Goal: Task Accomplishment & Management: Manage account settings

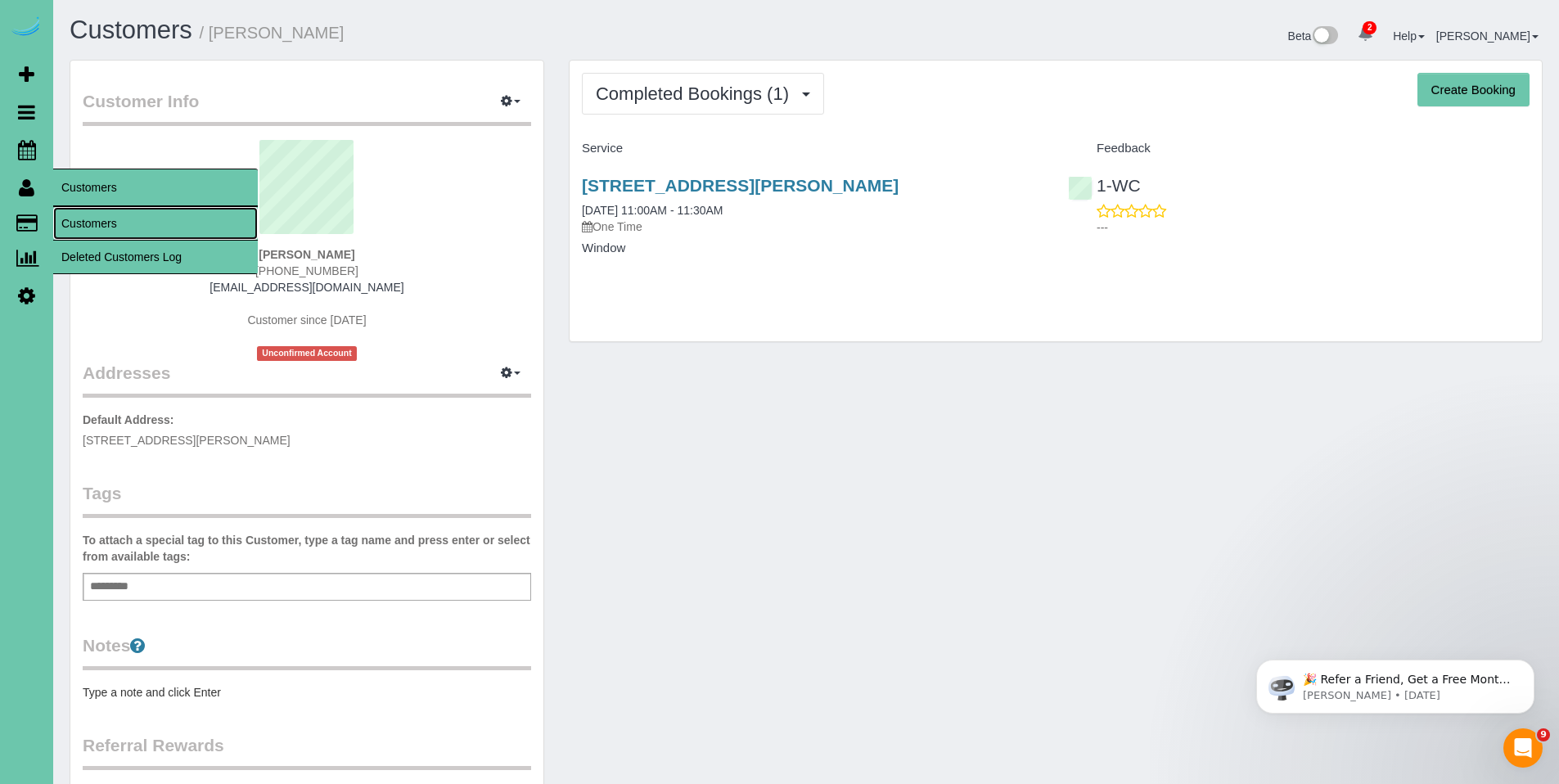
click at [100, 229] on link "Customers" at bounding box center [155, 223] width 204 height 33
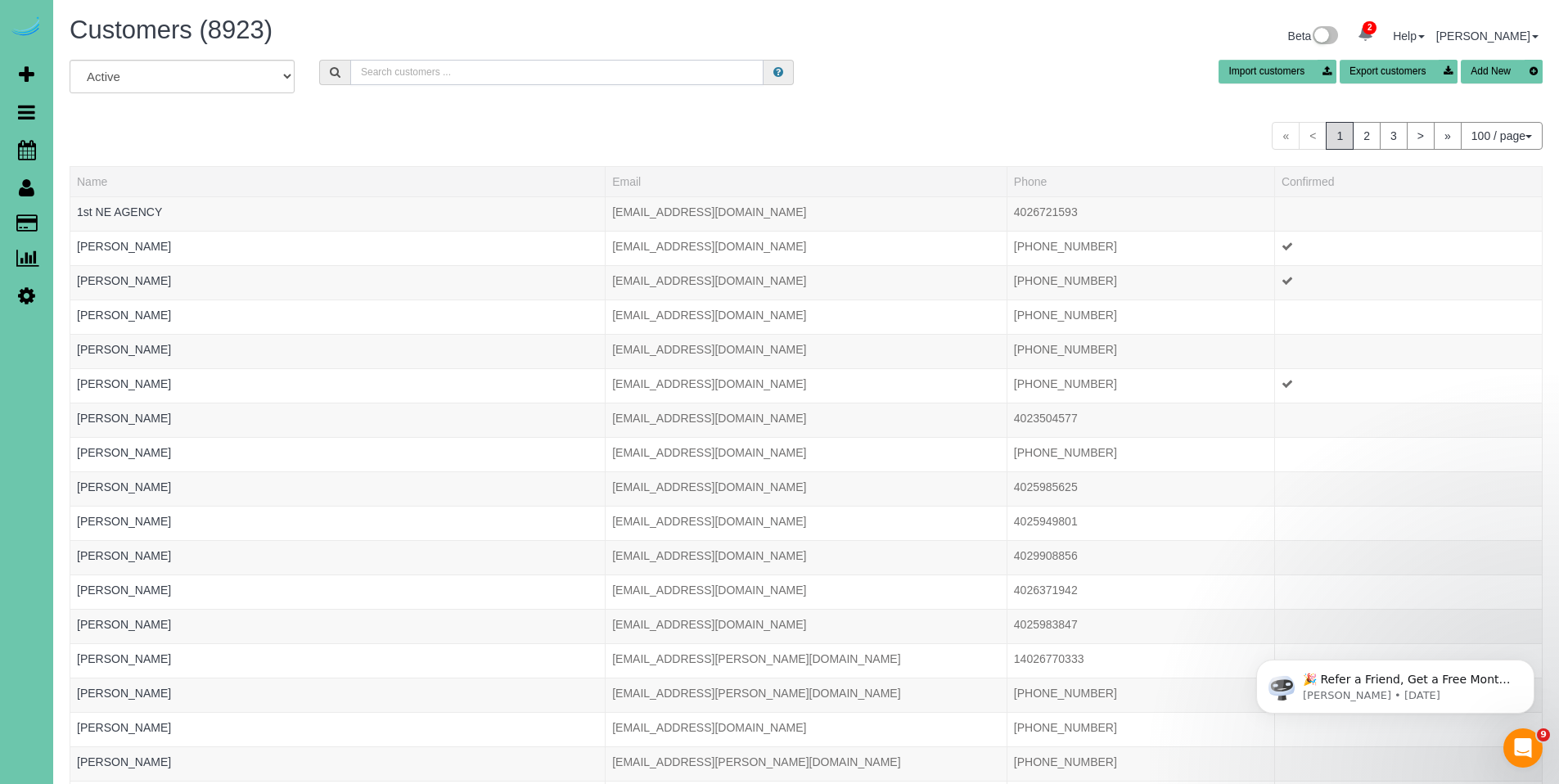
click at [485, 69] on input "text" at bounding box center [557, 72] width 413 height 25
click at [526, 74] on input "text" at bounding box center [557, 72] width 413 height 25
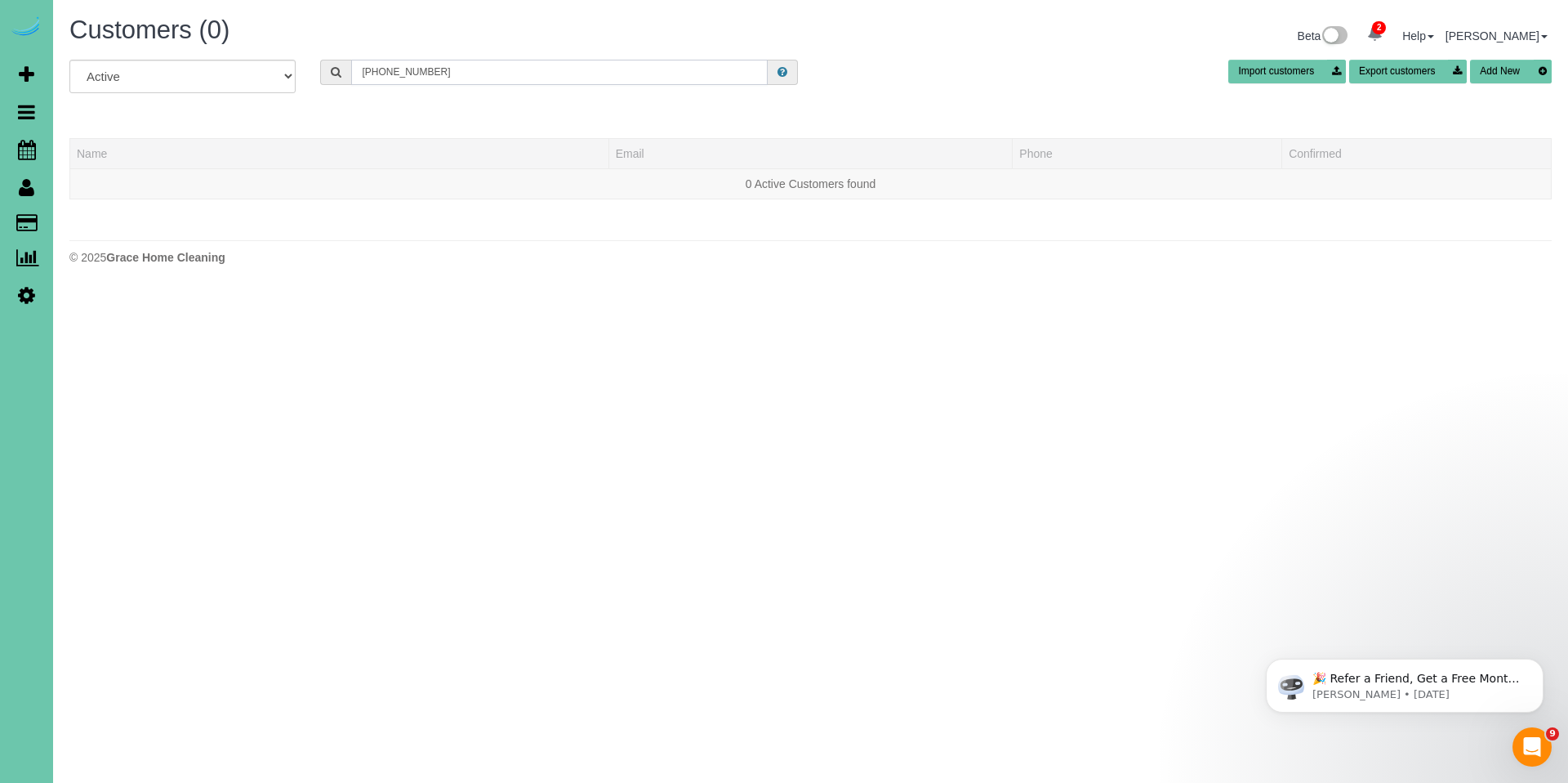
click at [567, 71] on input "402-208-7428" at bounding box center [559, 71] width 416 height 25
drag, startPoint x: 457, startPoint y: 78, endPoint x: 305, endPoint y: 66, distance: 152.5
click at [305, 66] on div "All Active Archived 402-208-7428 Import customers Export customers Add New" at bounding box center [810, 82] width 1507 height 45
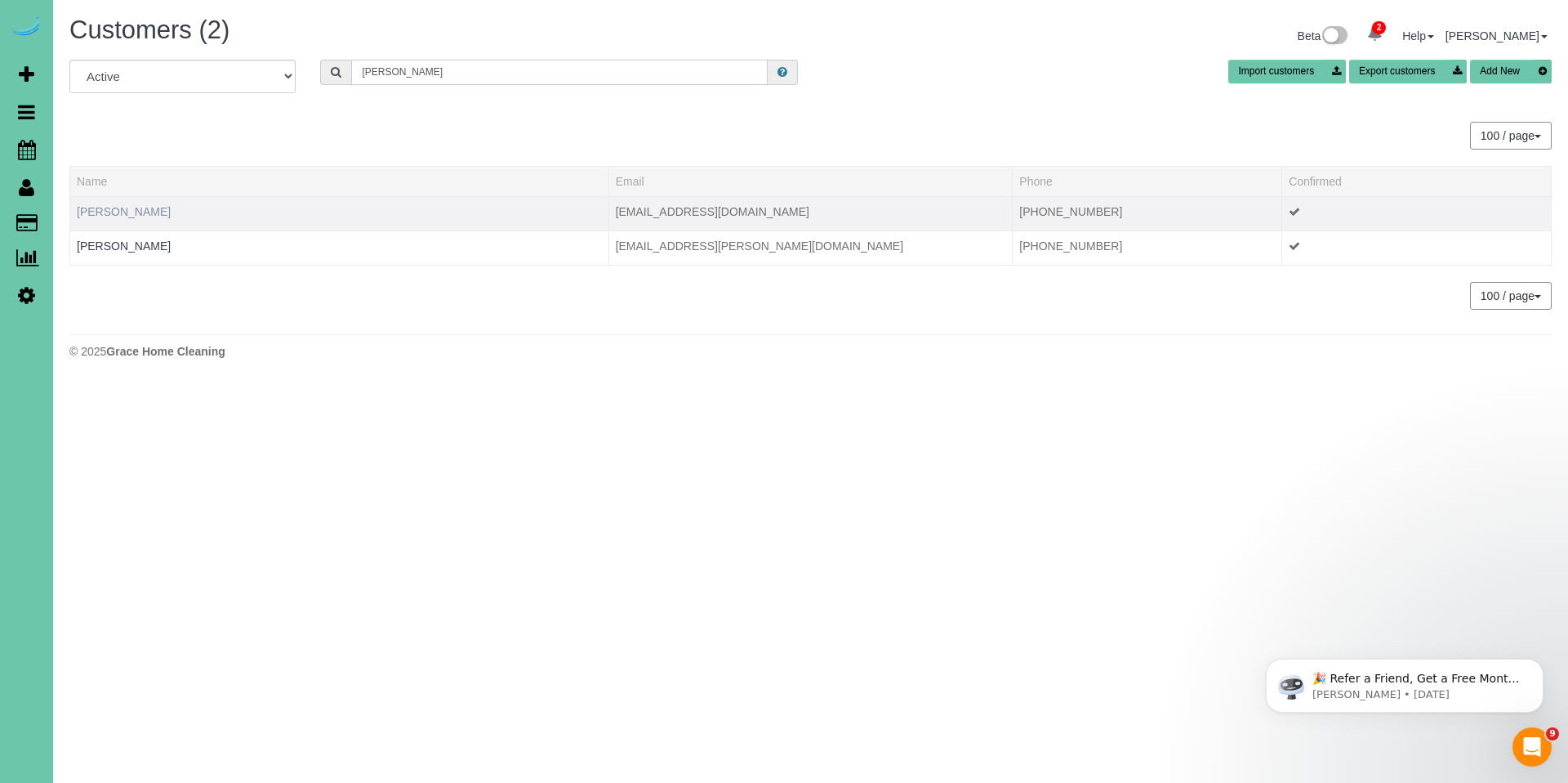
type input "Liz g"
click at [117, 211] on link "Liz Guido" at bounding box center [123, 212] width 94 height 13
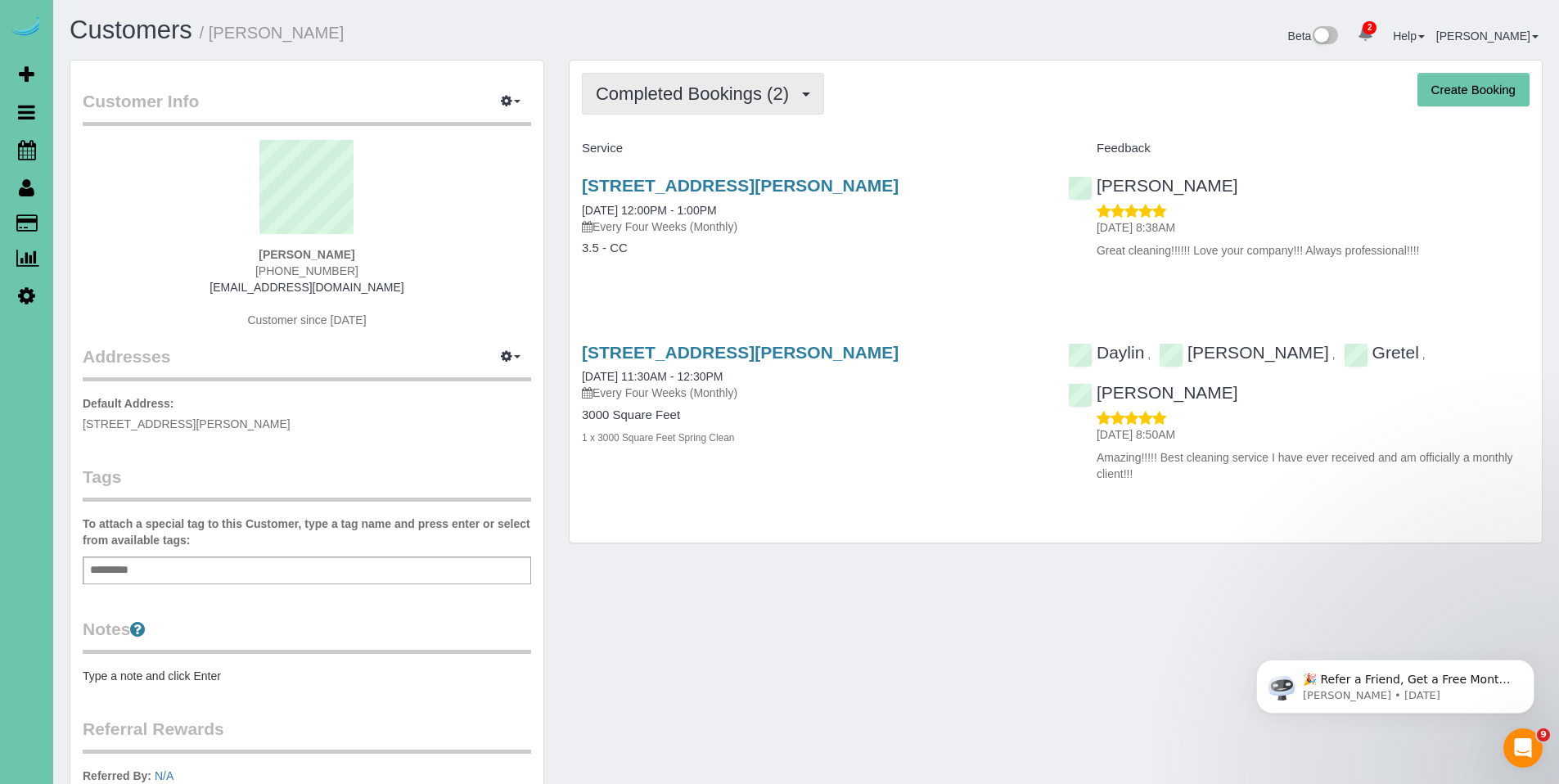
click at [680, 100] on span "Completed Bookings (2)" at bounding box center [696, 94] width 202 height 20
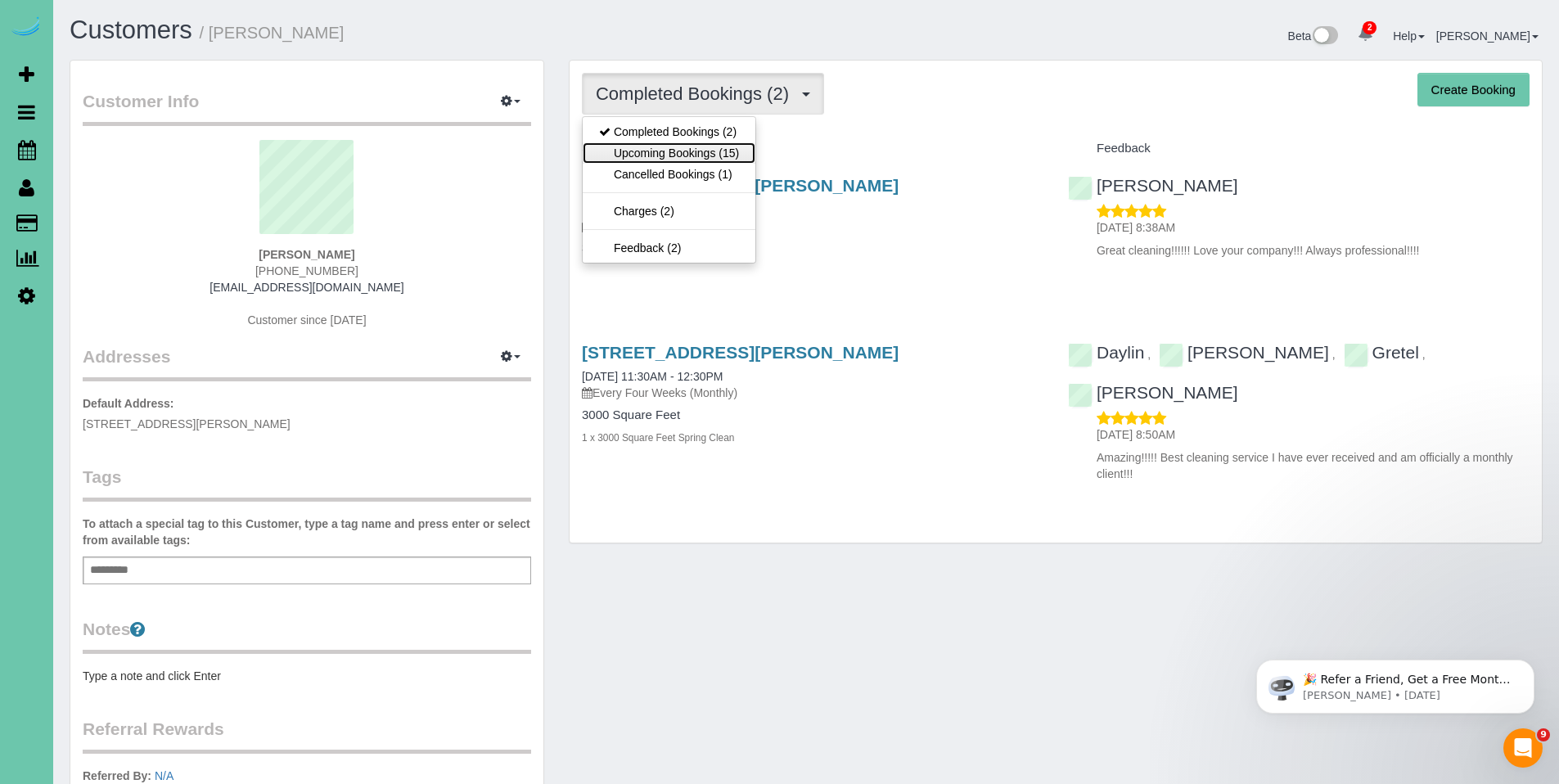
click at [677, 148] on link "Upcoming Bookings (15)" at bounding box center [669, 152] width 173 height 21
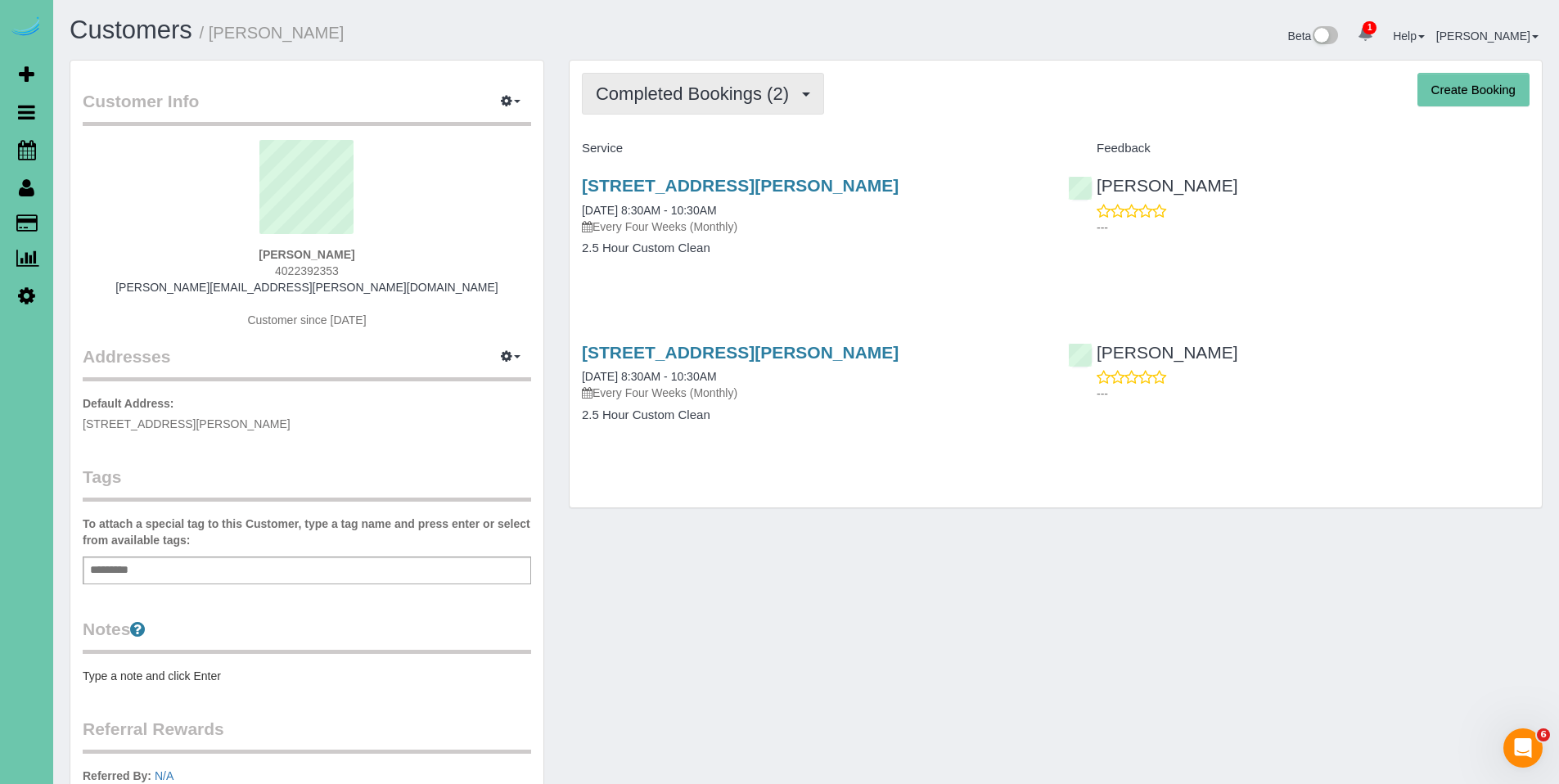
click at [675, 94] on span "Completed Bookings (2)" at bounding box center [696, 94] width 202 height 20
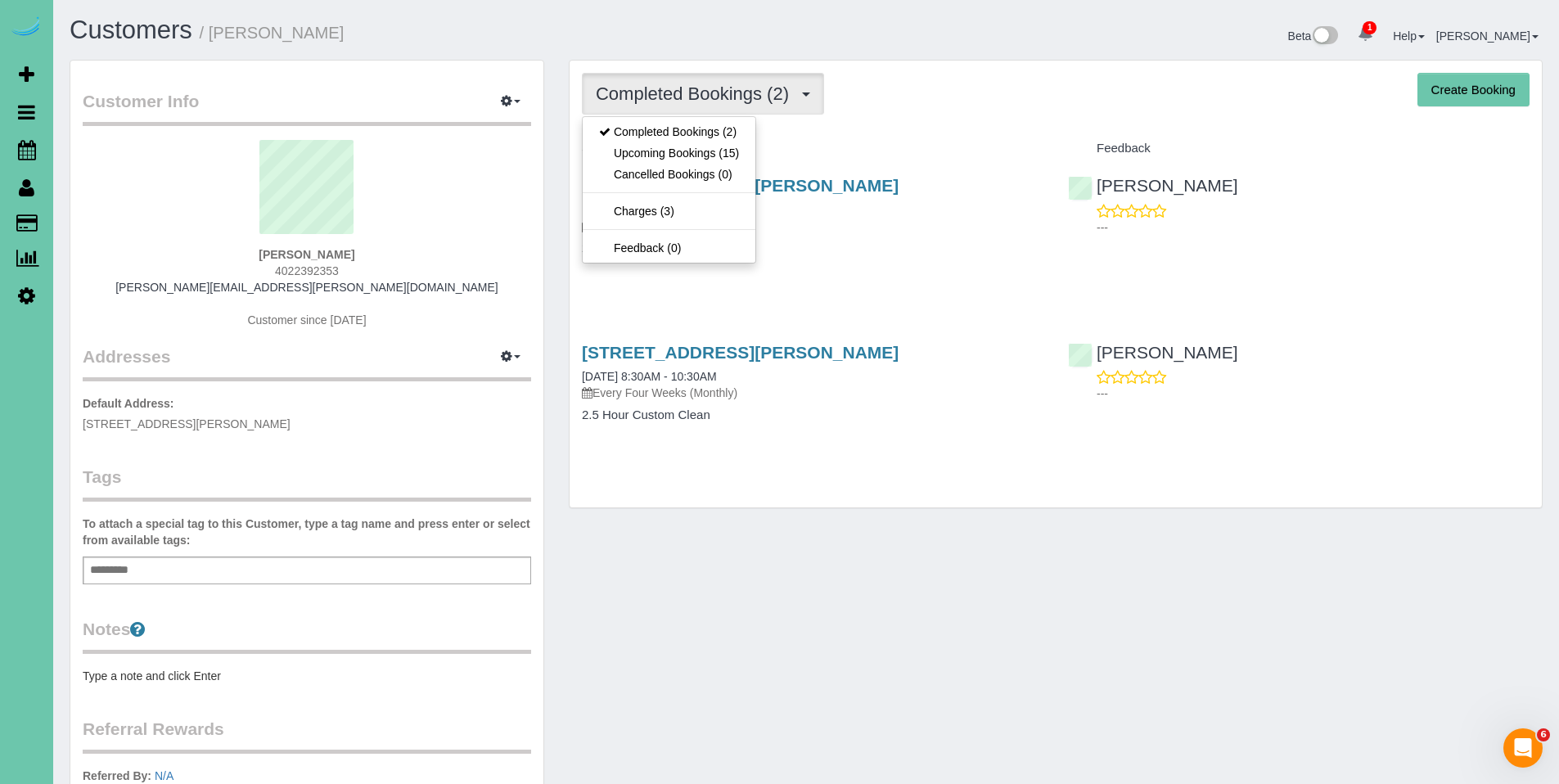
click at [962, 115] on div "Completed Bookings (2) Completed Bookings (2) Upcoming Bookings (15) Cancelled …" at bounding box center [1055, 284] width 972 height 448
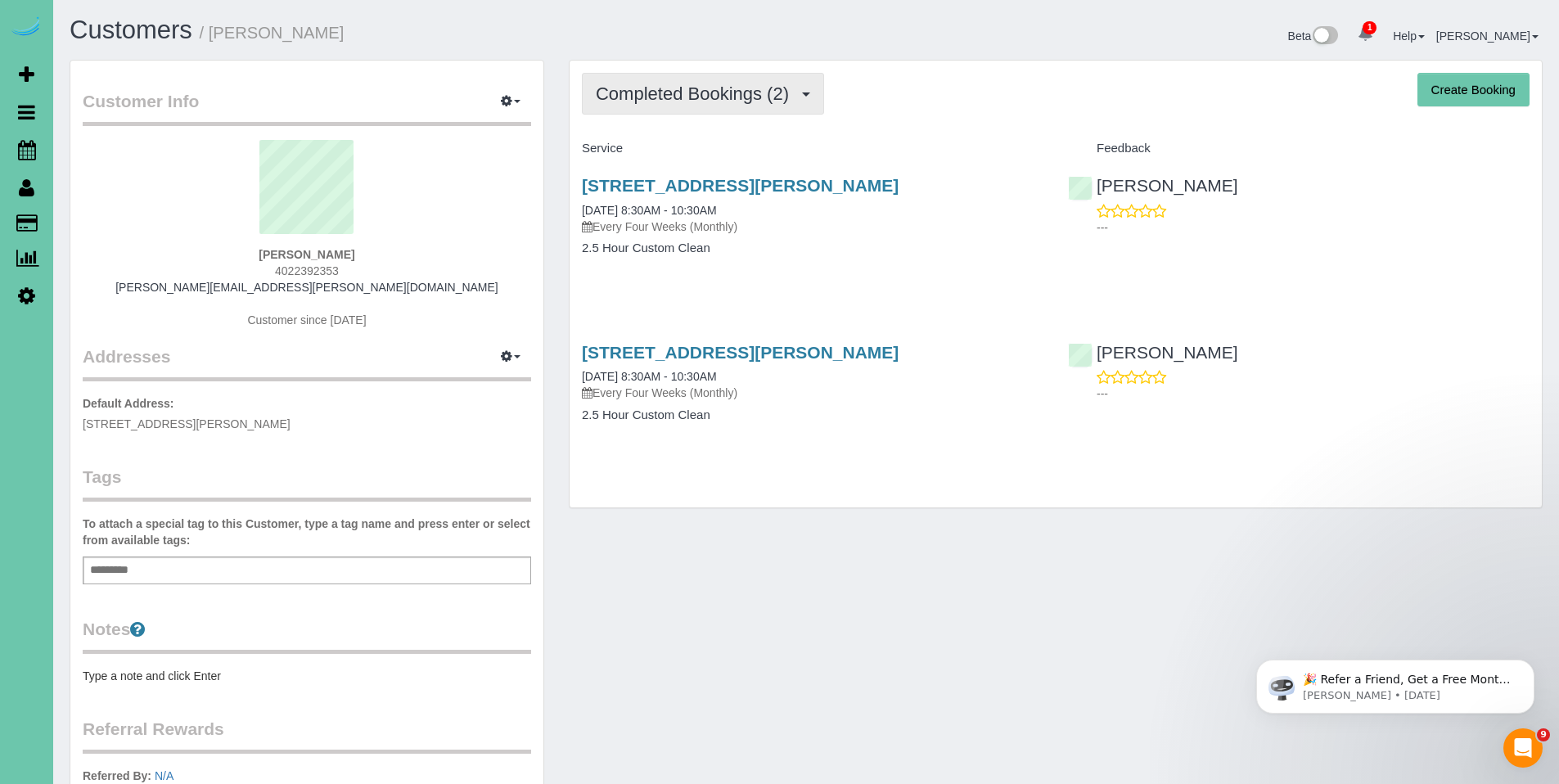
click at [637, 98] on span "Completed Bookings (2)" at bounding box center [696, 94] width 202 height 20
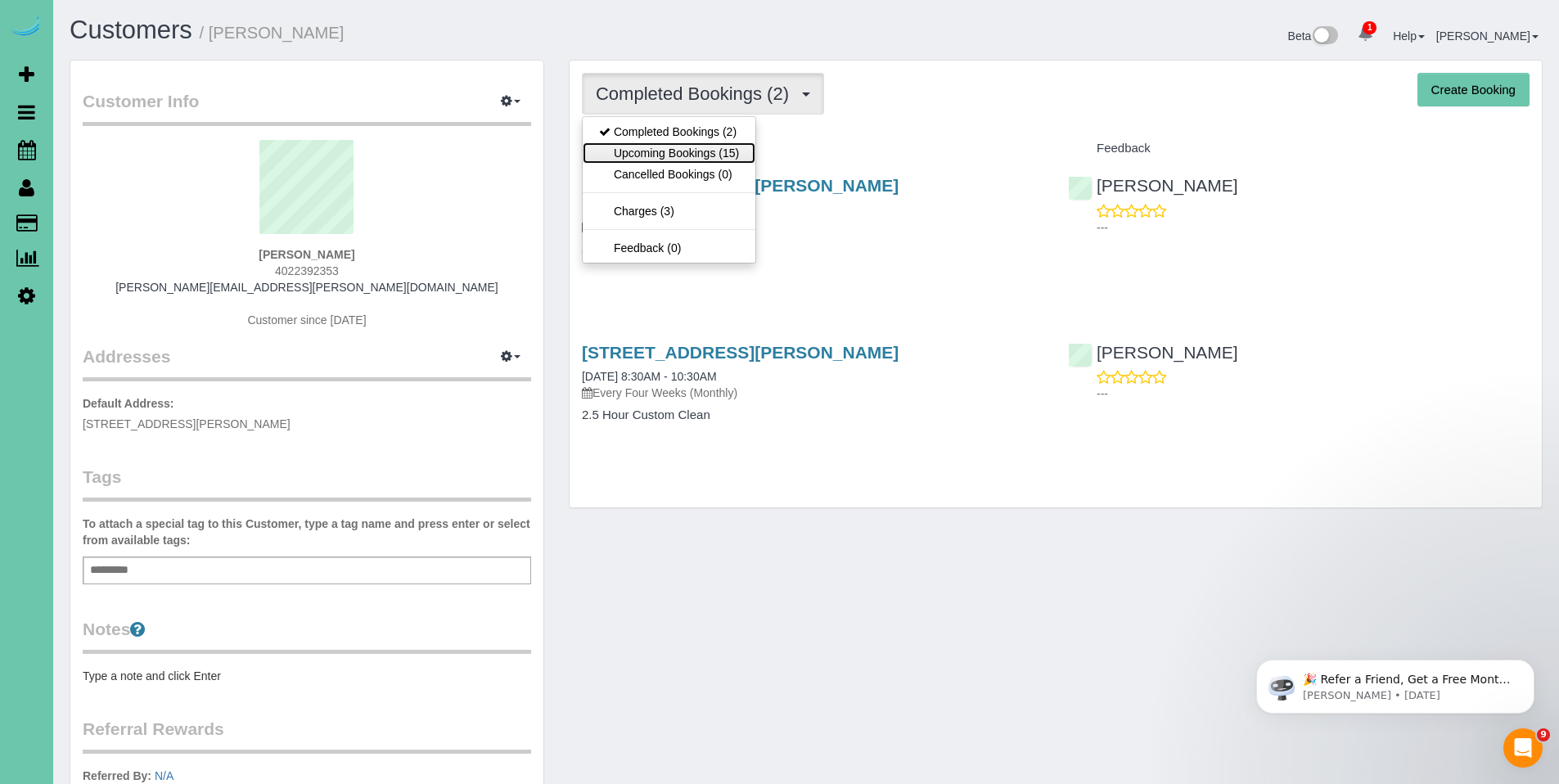
click at [643, 149] on link "Upcoming Bookings (15)" at bounding box center [669, 152] width 173 height 21
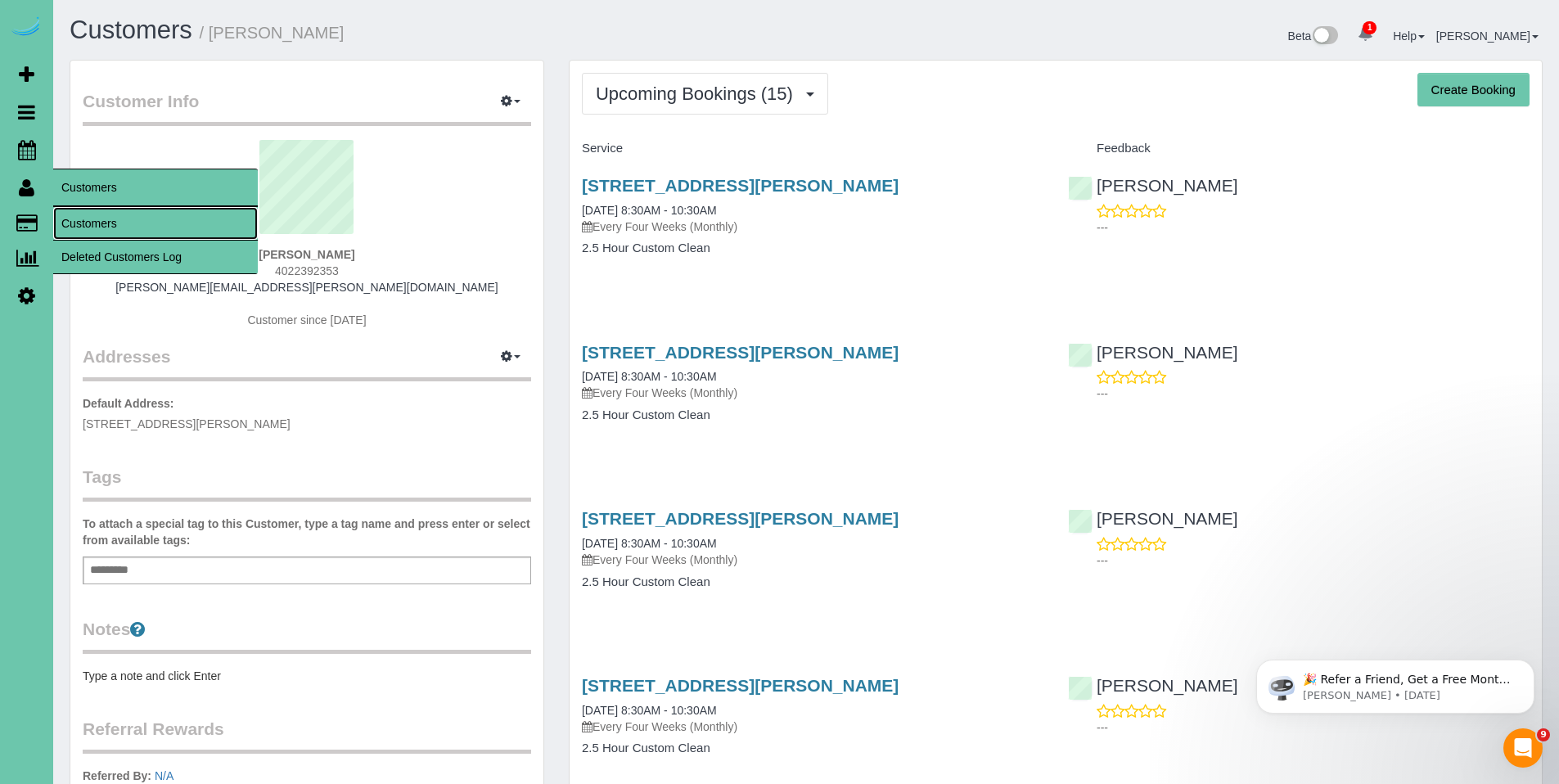
click at [89, 216] on link "Customers" at bounding box center [155, 223] width 204 height 33
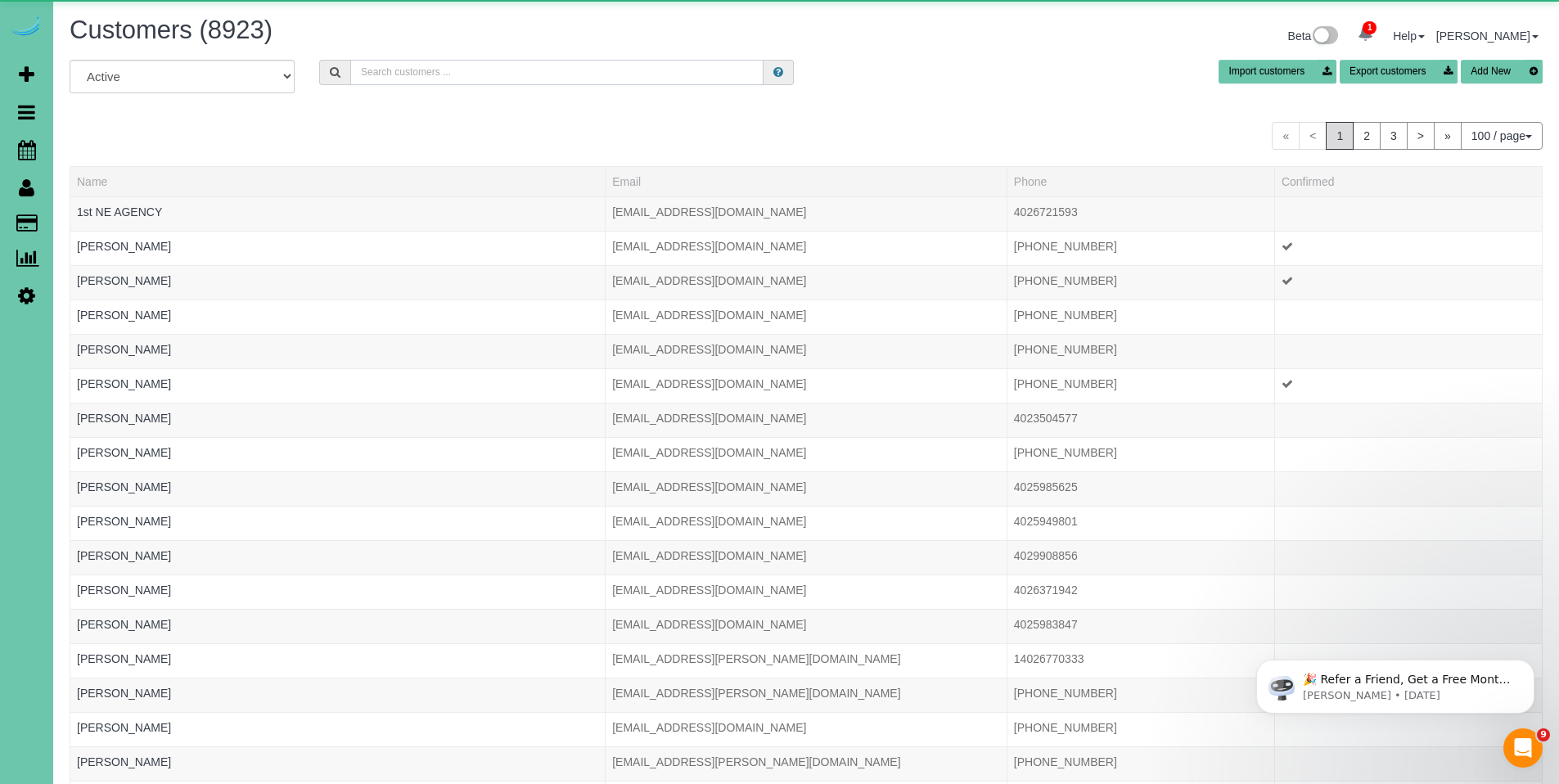
click at [429, 75] on input "text" at bounding box center [557, 72] width 413 height 25
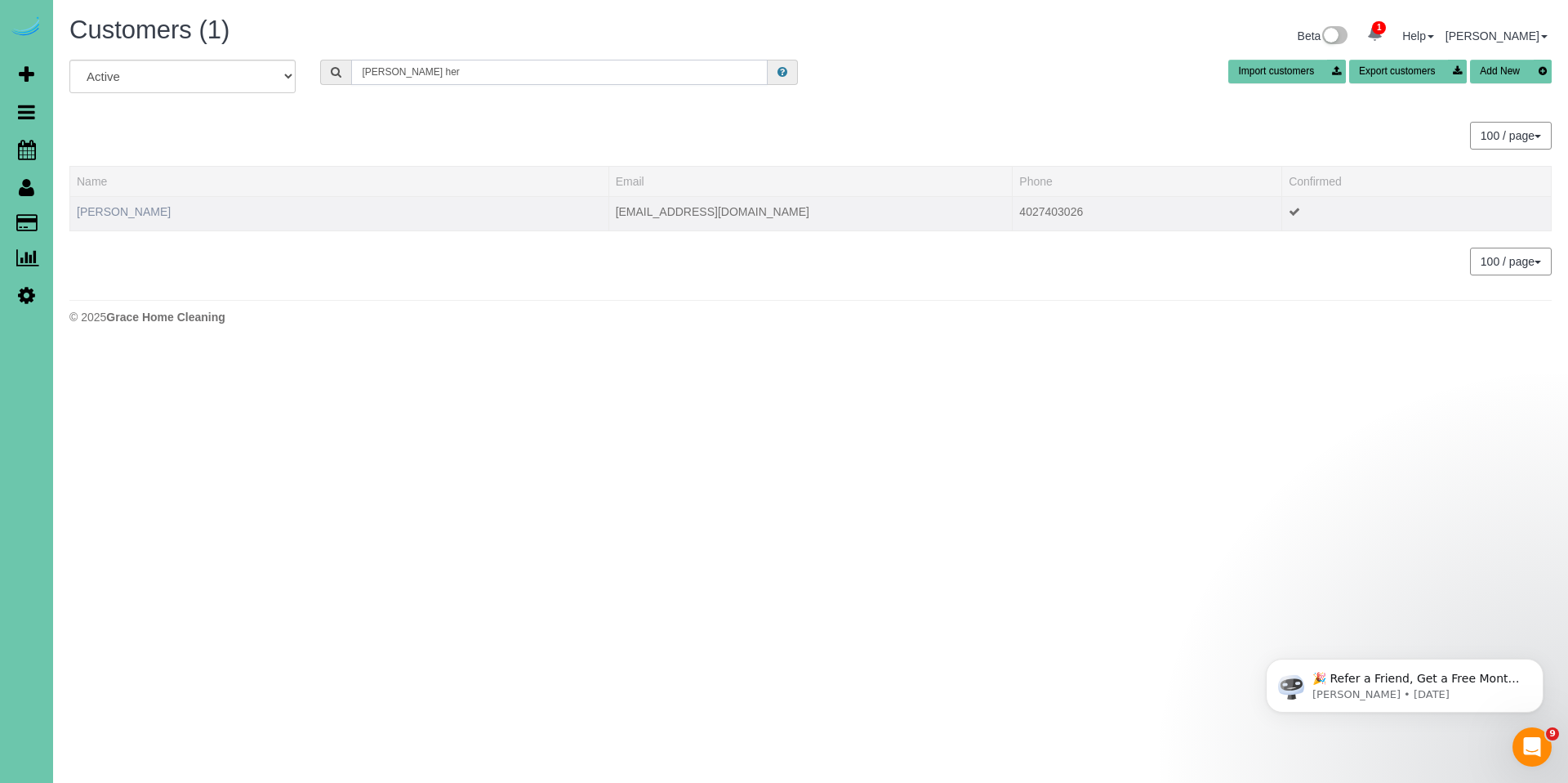
type input "lisa her"
click at [137, 216] on link "Lisa Hernandes" at bounding box center [123, 212] width 94 height 13
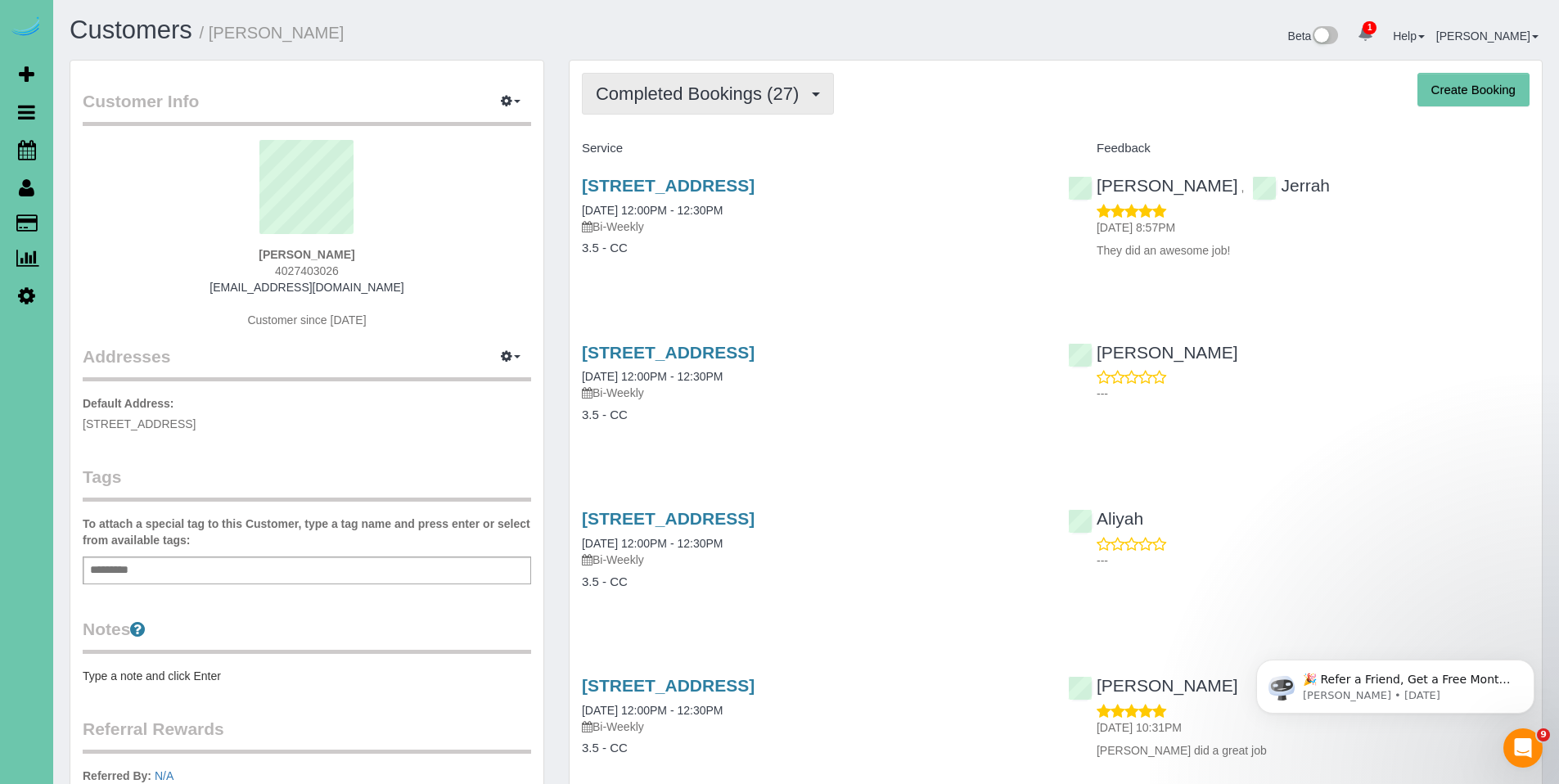
click at [681, 89] on span "Completed Bookings (27)" at bounding box center [701, 94] width 211 height 20
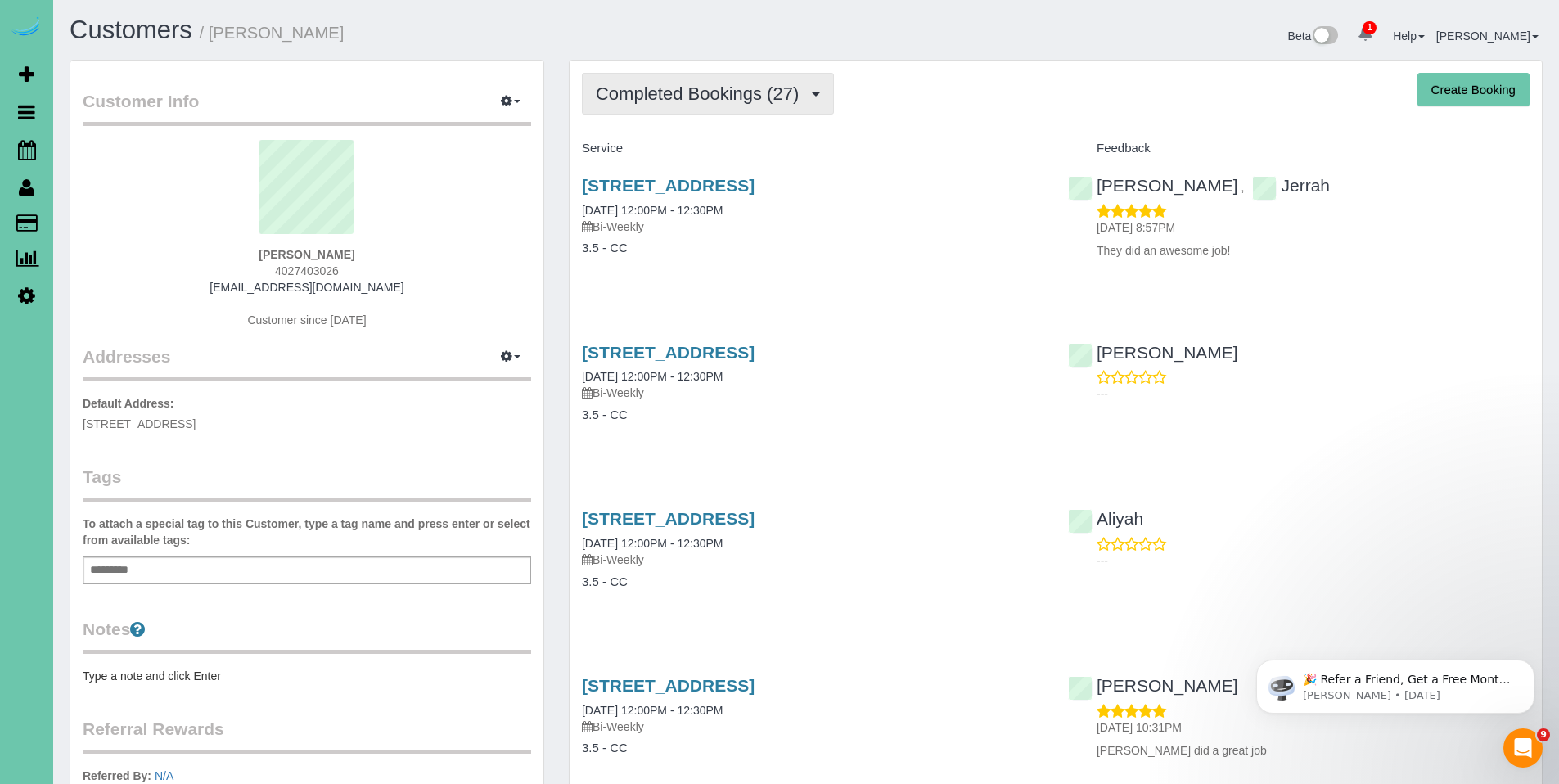
click at [698, 111] on button "Completed Bookings (27)" at bounding box center [707, 93] width 252 height 42
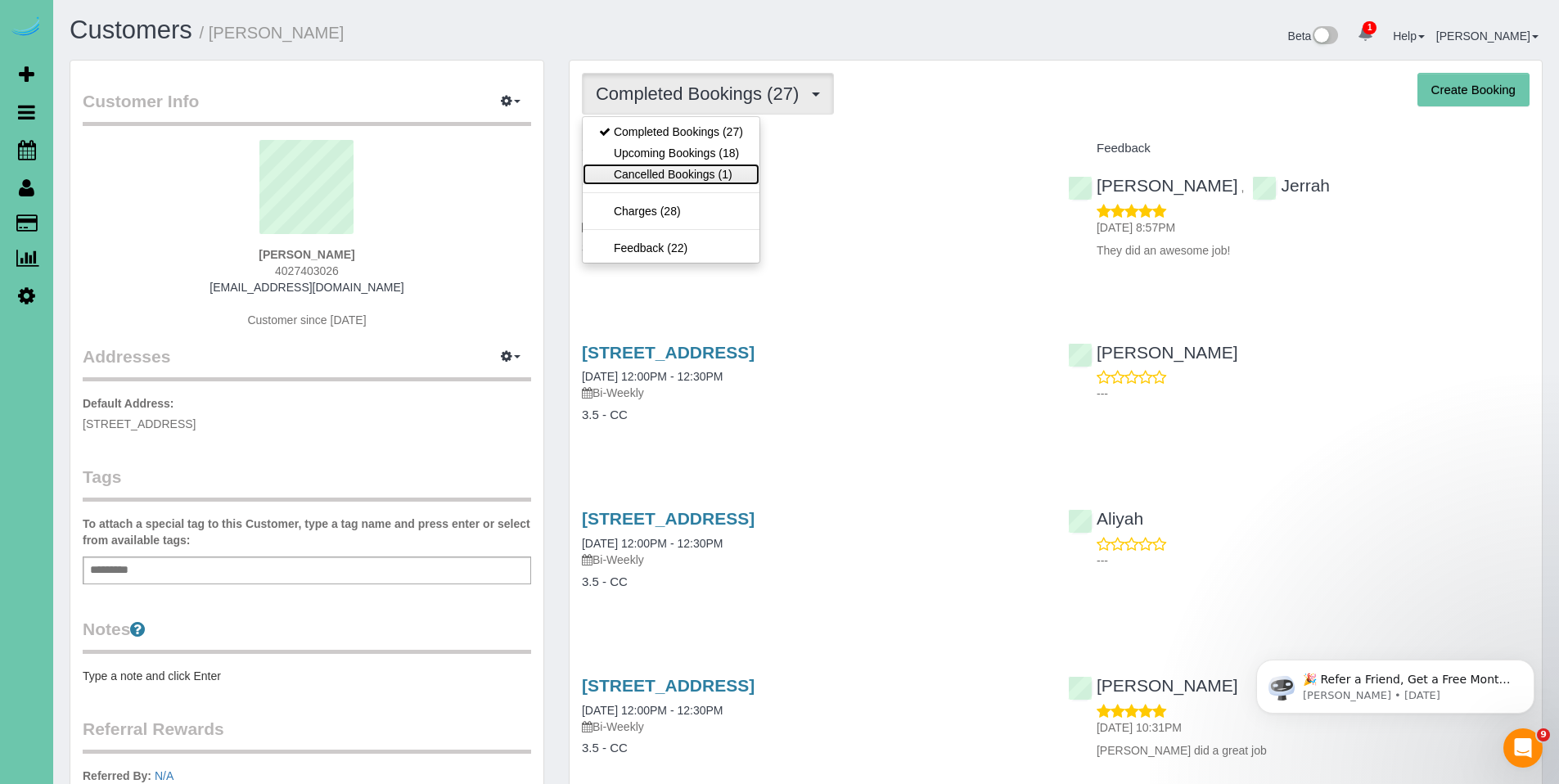
click at [675, 168] on link "Cancelled Bookings (1)" at bounding box center [671, 174] width 177 height 21
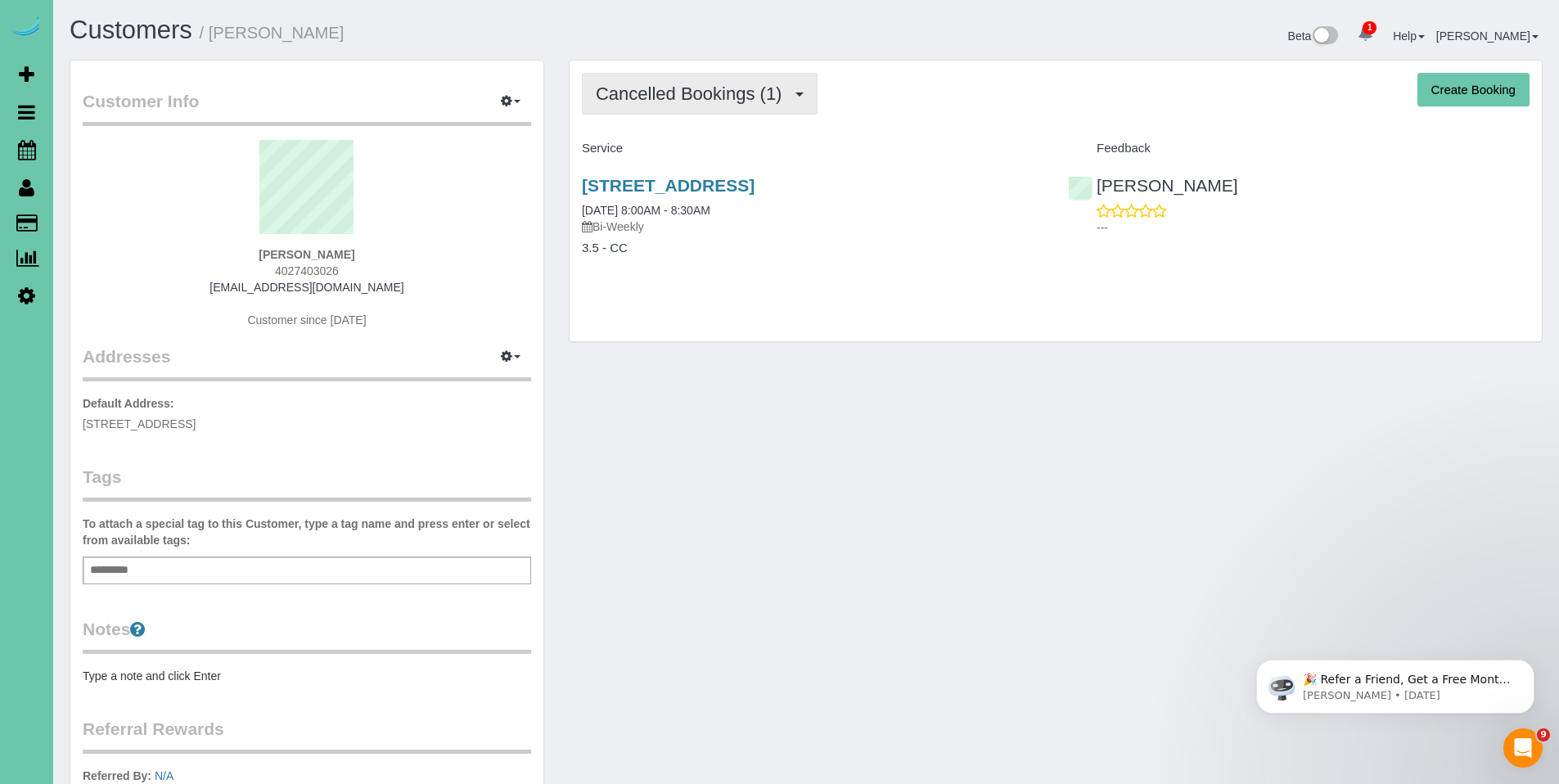
click at [669, 100] on span "Cancelled Bookings (1)" at bounding box center [692, 94] width 194 height 20
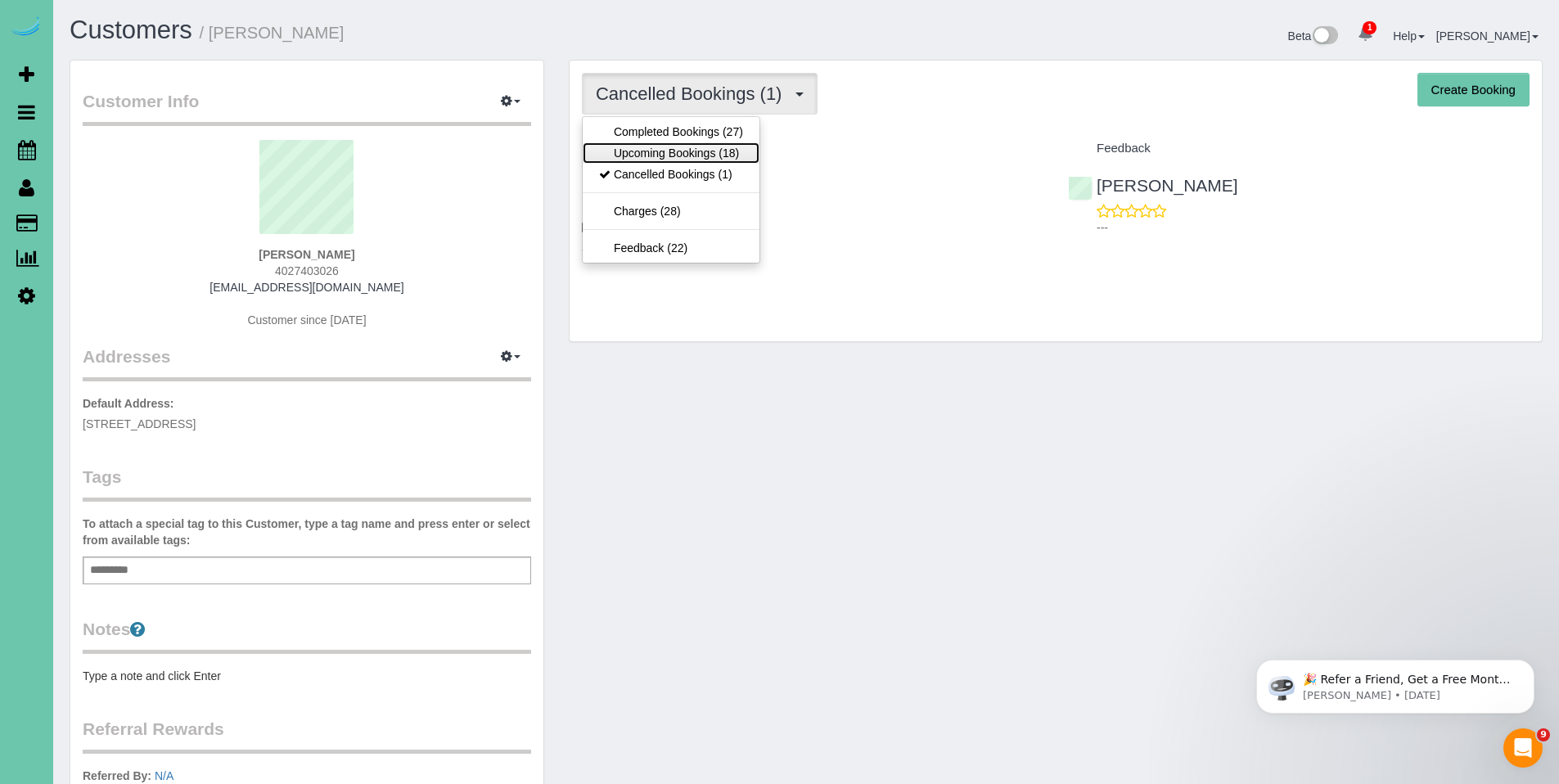
click at [687, 155] on link "Upcoming Bookings (18)" at bounding box center [671, 152] width 177 height 21
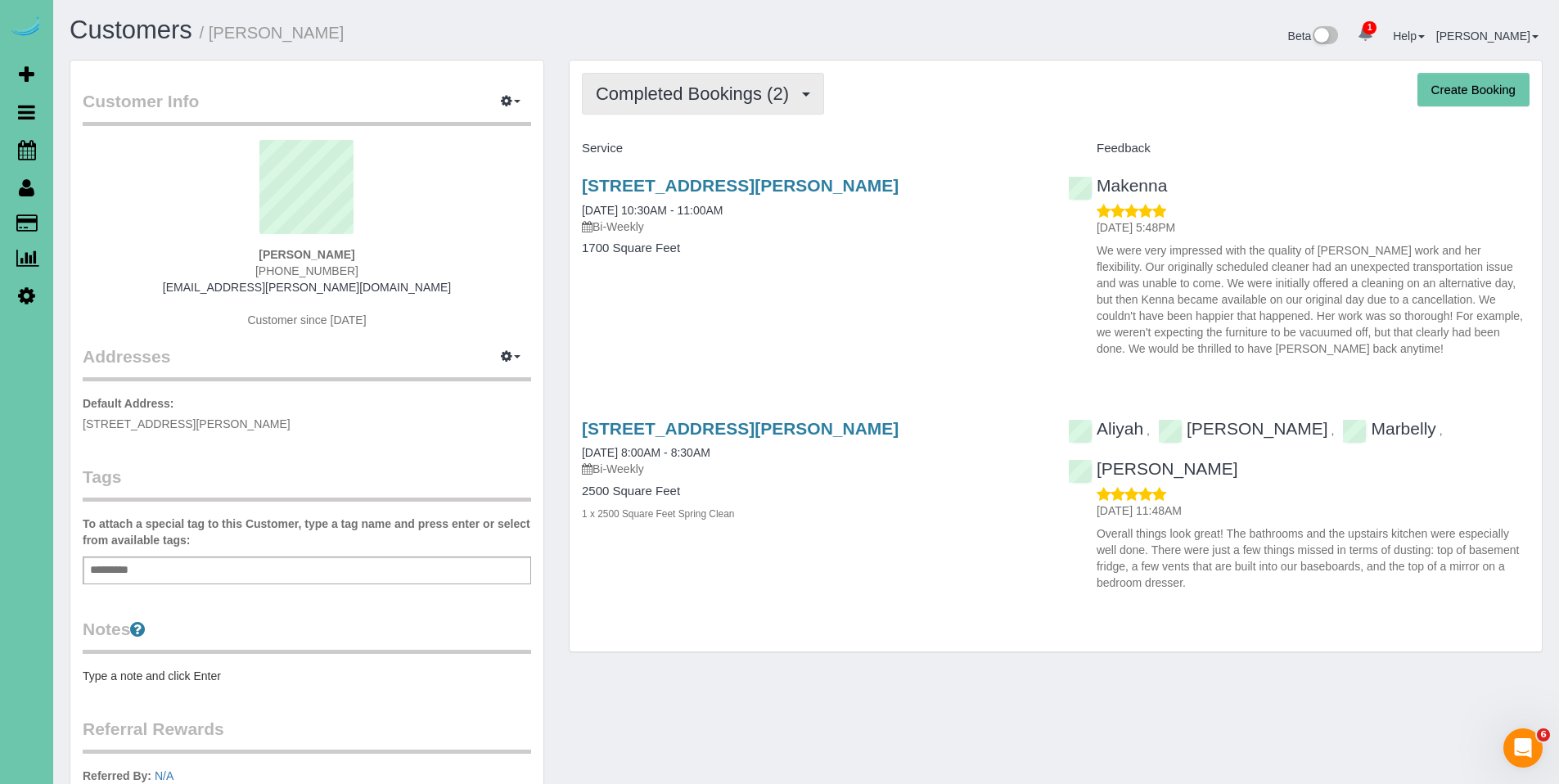
click at [672, 105] on button "Completed Bookings (2)" at bounding box center [702, 93] width 242 height 42
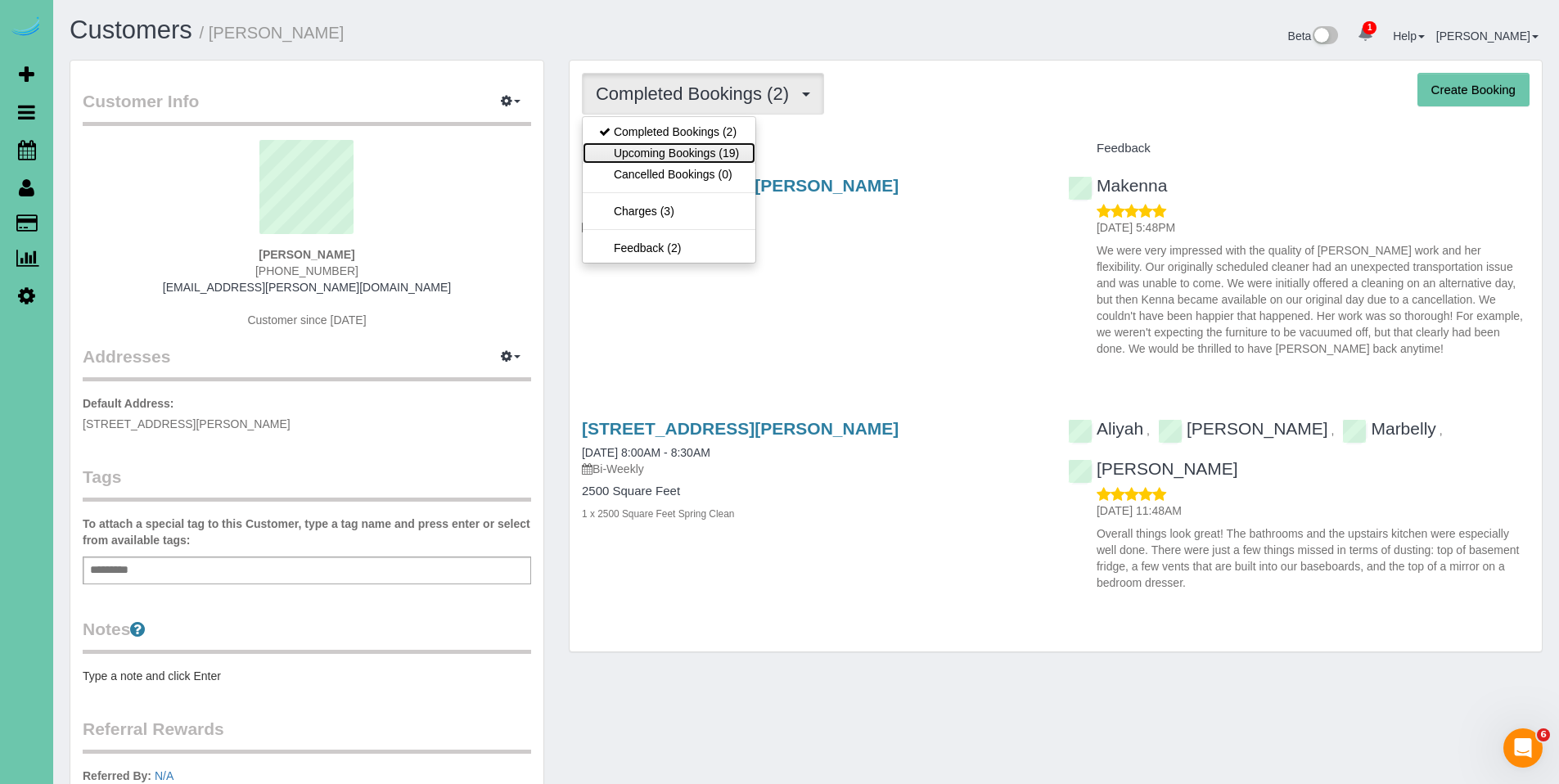
click at [666, 156] on link "Upcoming Bookings (19)" at bounding box center [669, 152] width 173 height 21
